Goal: Navigation & Orientation: Understand site structure

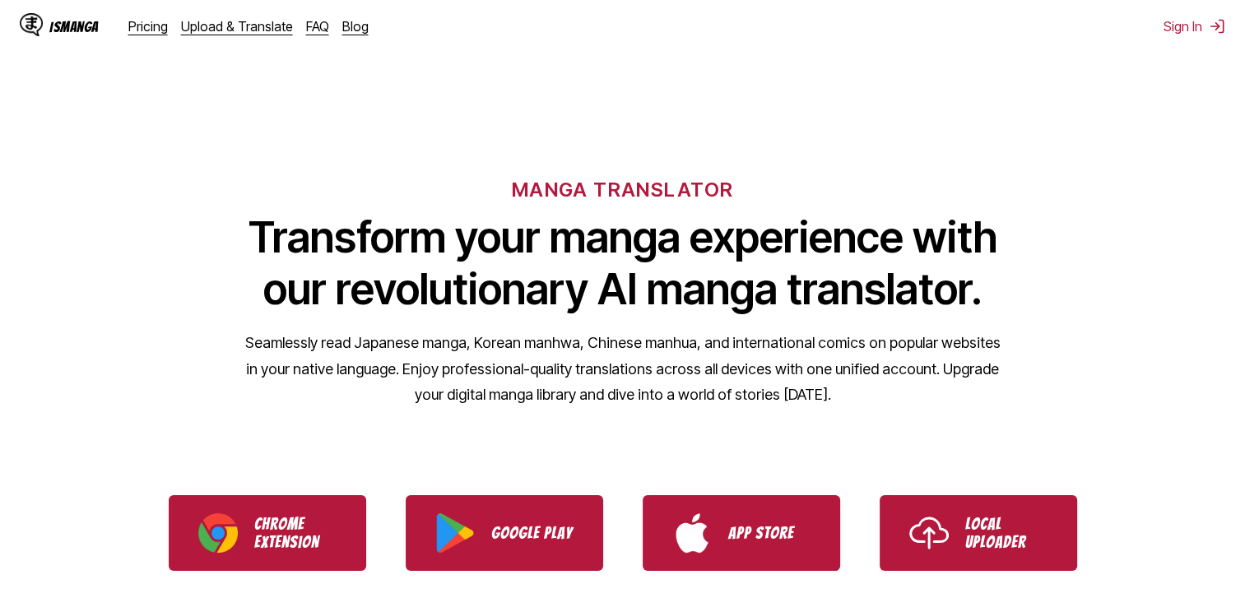
click at [58, 28] on div "IsManga" at bounding box center [73, 27] width 49 height 16
click at [150, 28] on link "Pricing" at bounding box center [147, 26] width 39 height 16
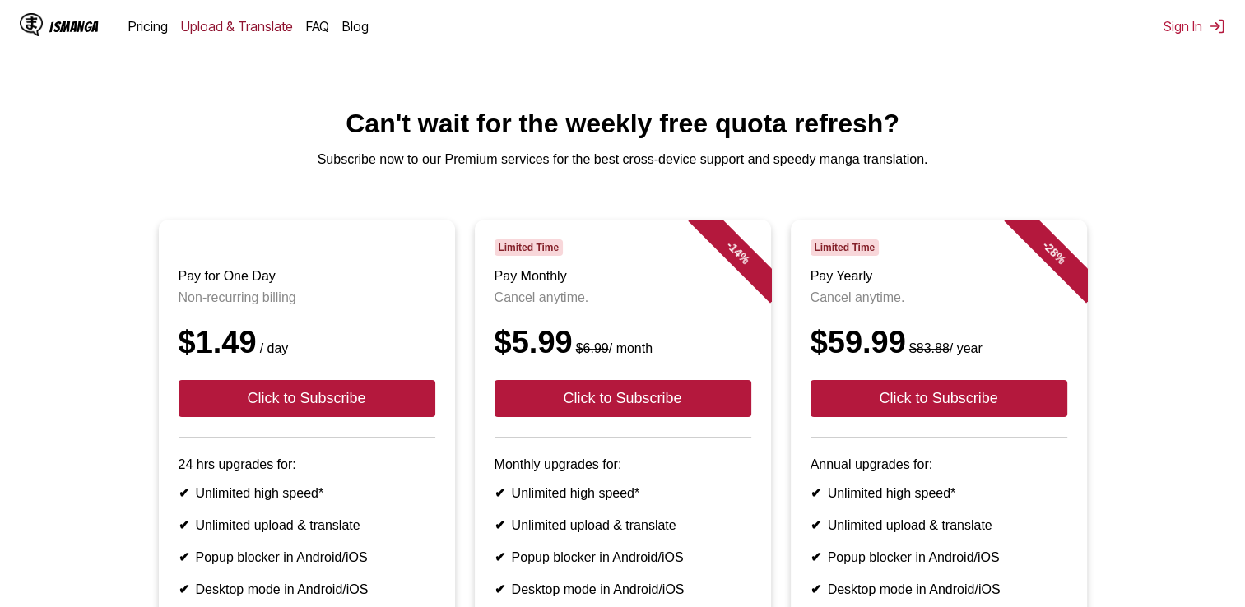
click at [217, 28] on link "Upload & Translate" at bounding box center [237, 26] width 112 height 16
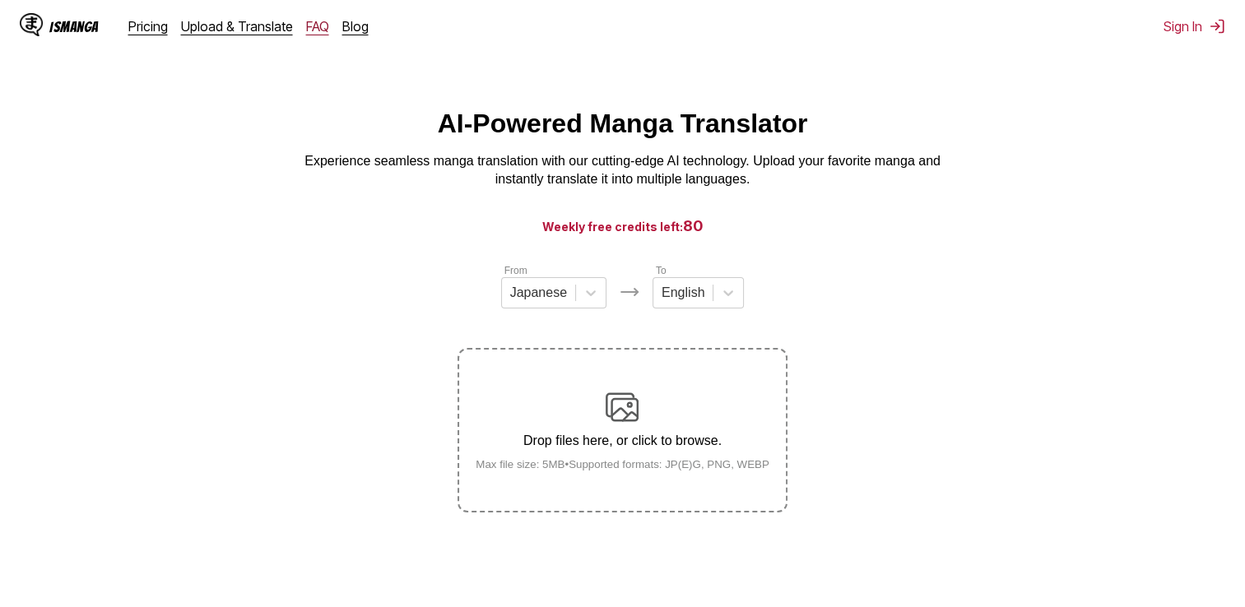
click at [309, 26] on link "FAQ" at bounding box center [317, 26] width 23 height 16
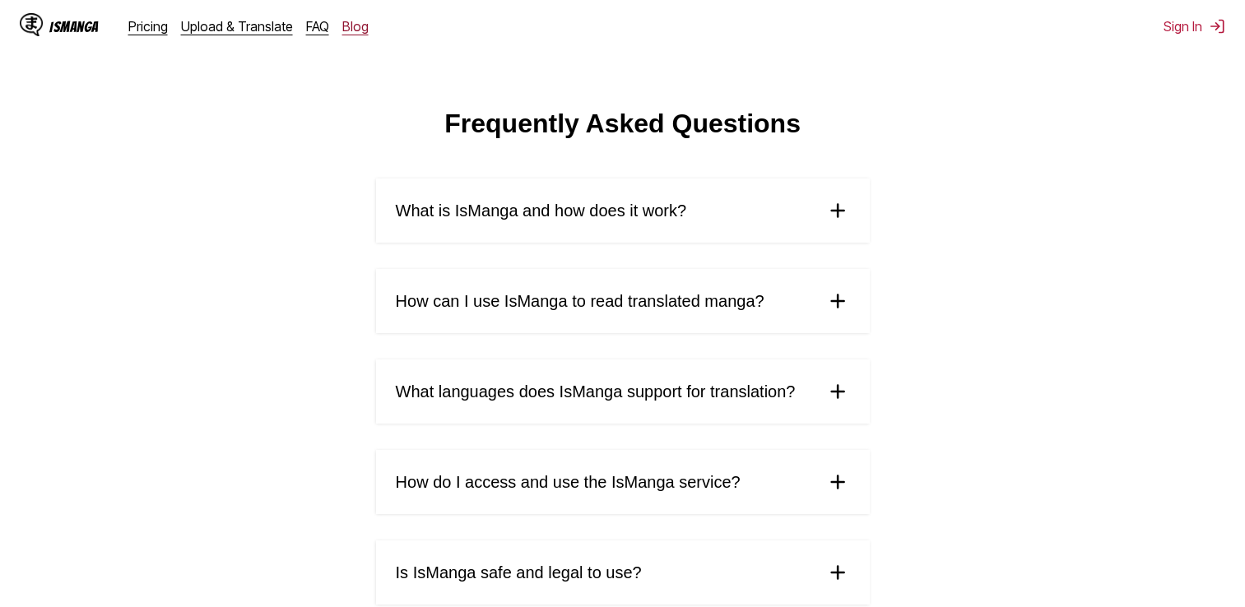
click at [357, 26] on link "Blog" at bounding box center [355, 26] width 26 height 16
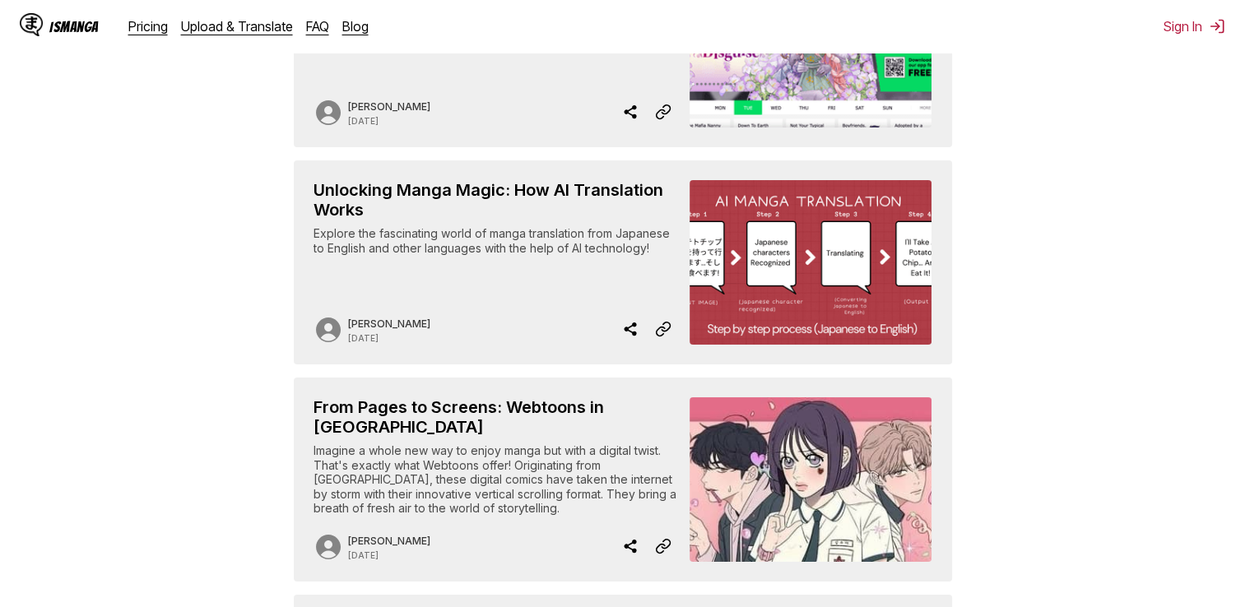
scroll to position [681, 0]
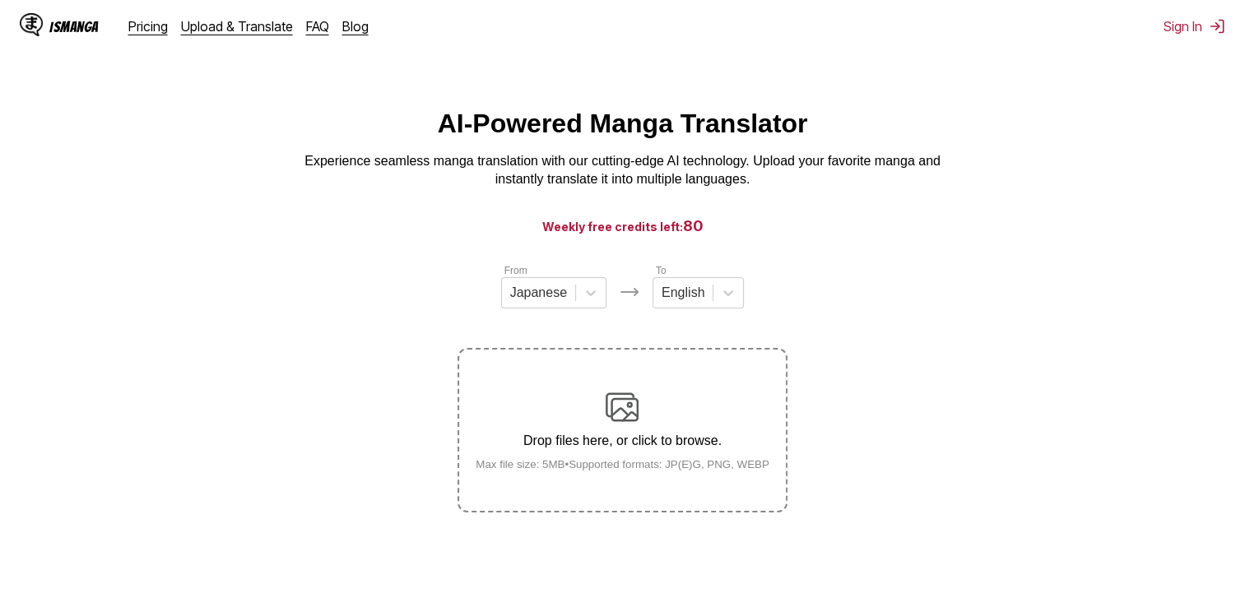
scroll to position [201, 0]
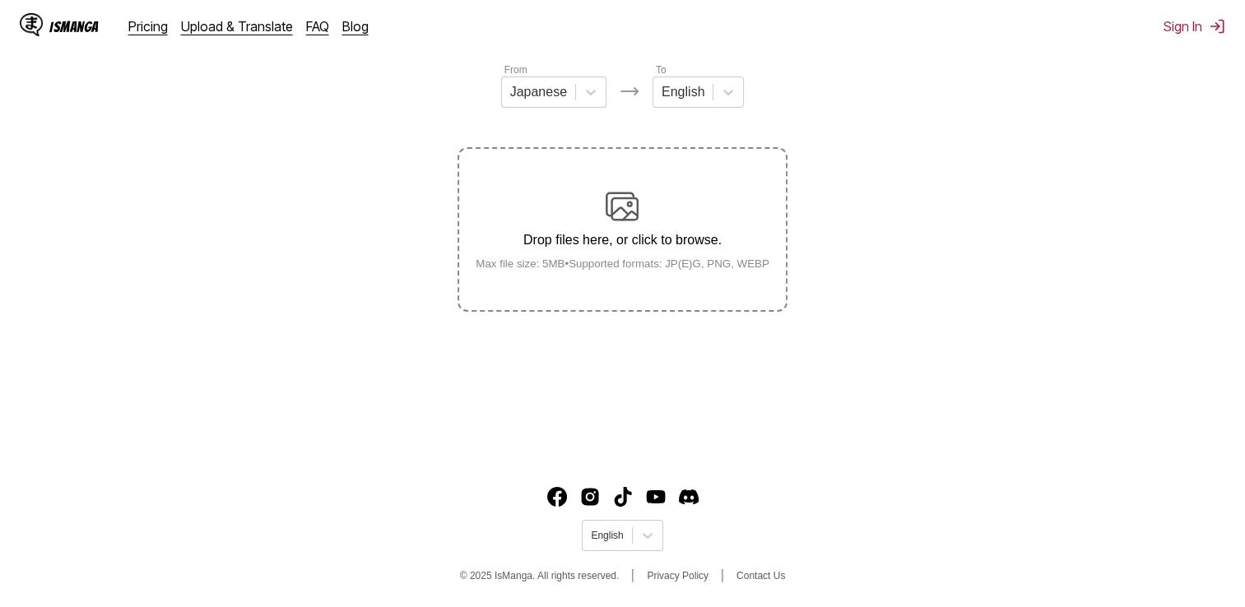
click at [63, 31] on div "IsManga" at bounding box center [73, 27] width 49 height 16
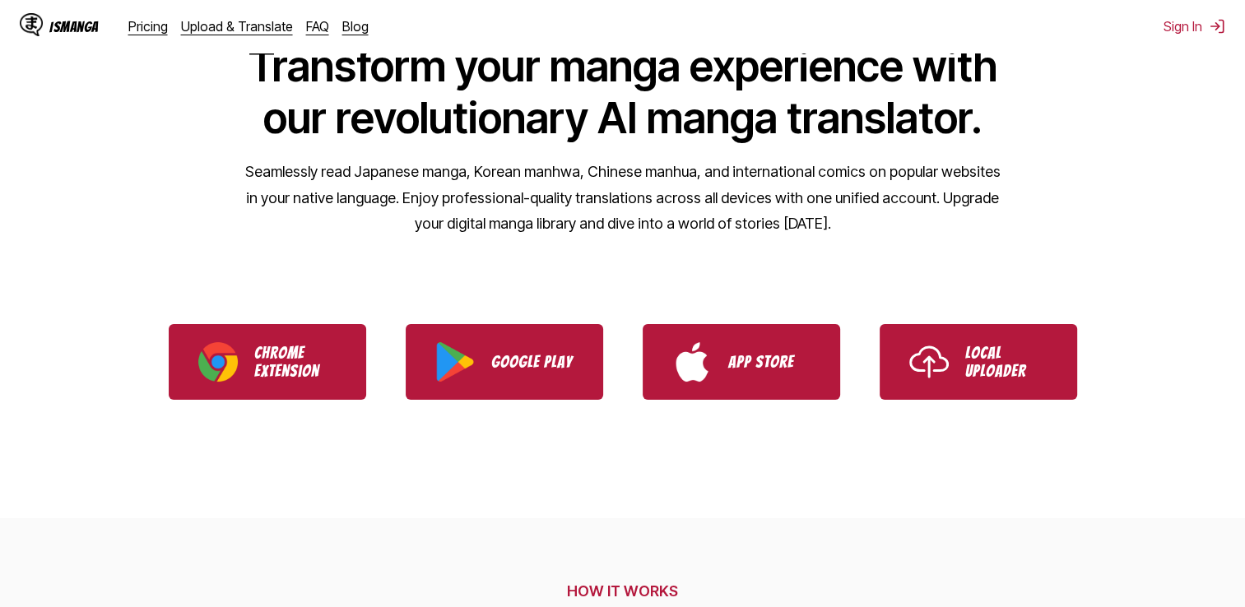
scroll to position [173, 0]
